Goal: Information Seeking & Learning: Learn about a topic

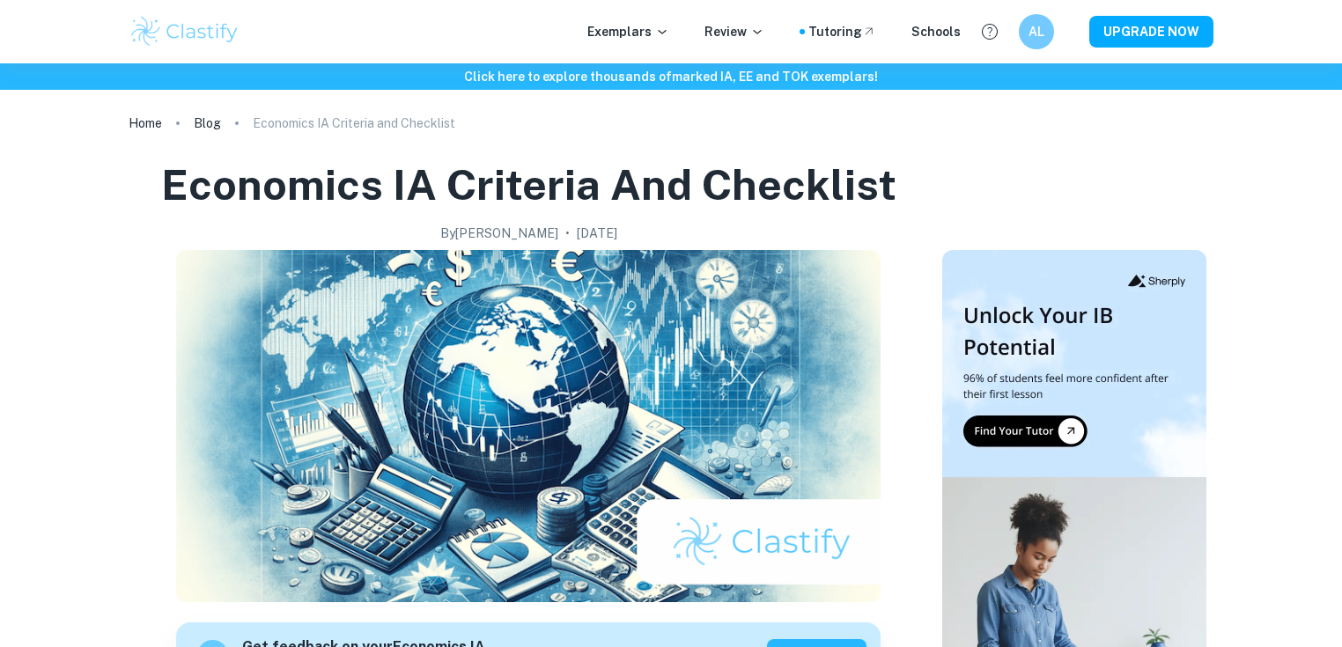
checkbox input "true"
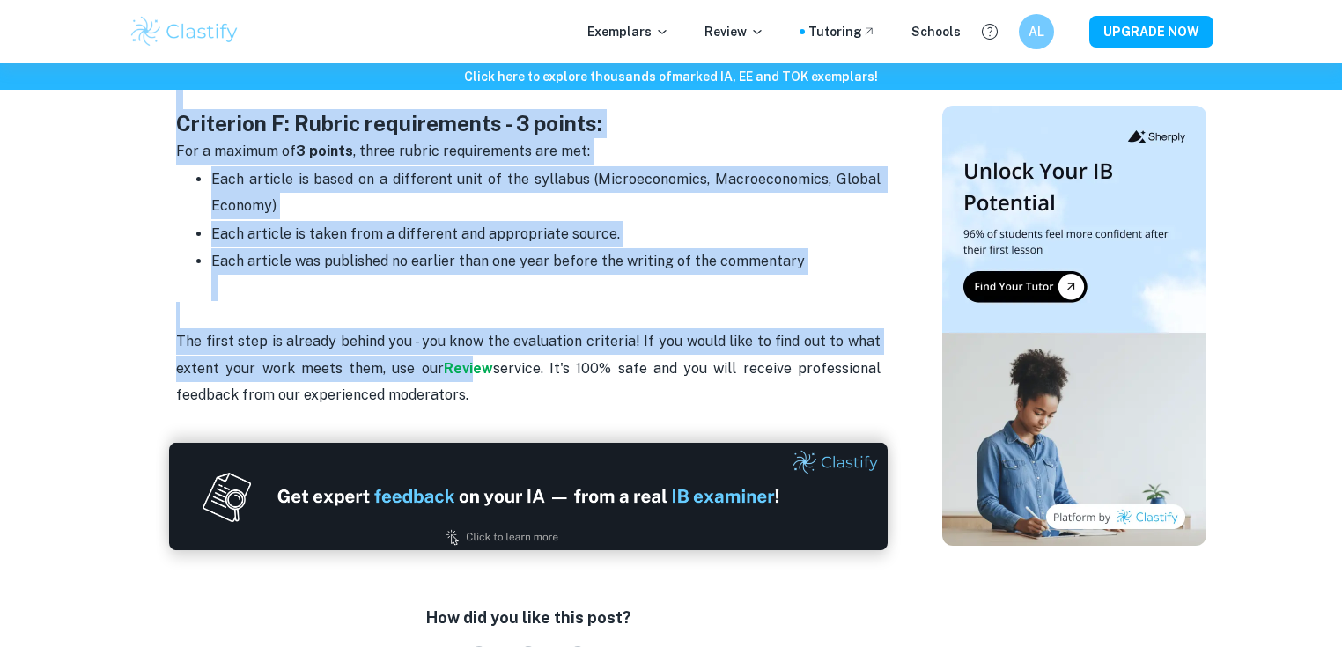
scroll to position [2678, 0]
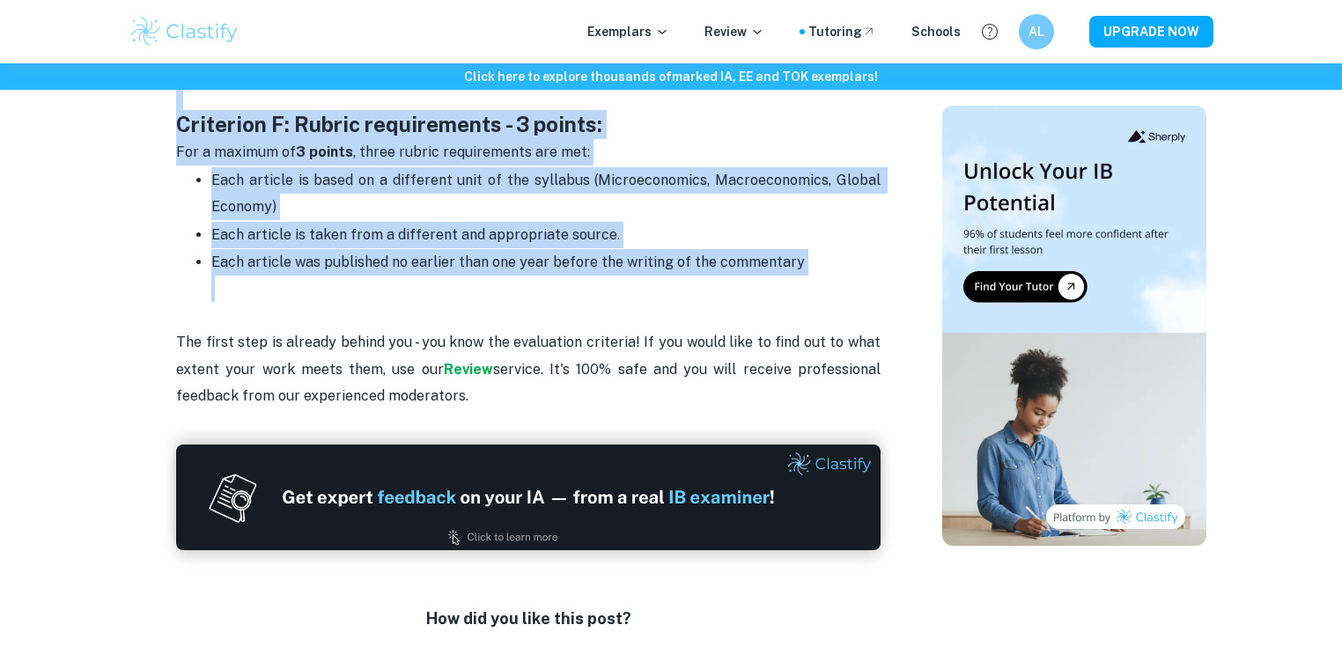
drag, startPoint x: 291, startPoint y: 241, endPoint x: 798, endPoint y: 224, distance: 507.6
copy div "Loremipsu DO Sitametc adi Elitseddo Eiu temp incididun utlabo et dolorema aliq …"
